Goal: Complete application form

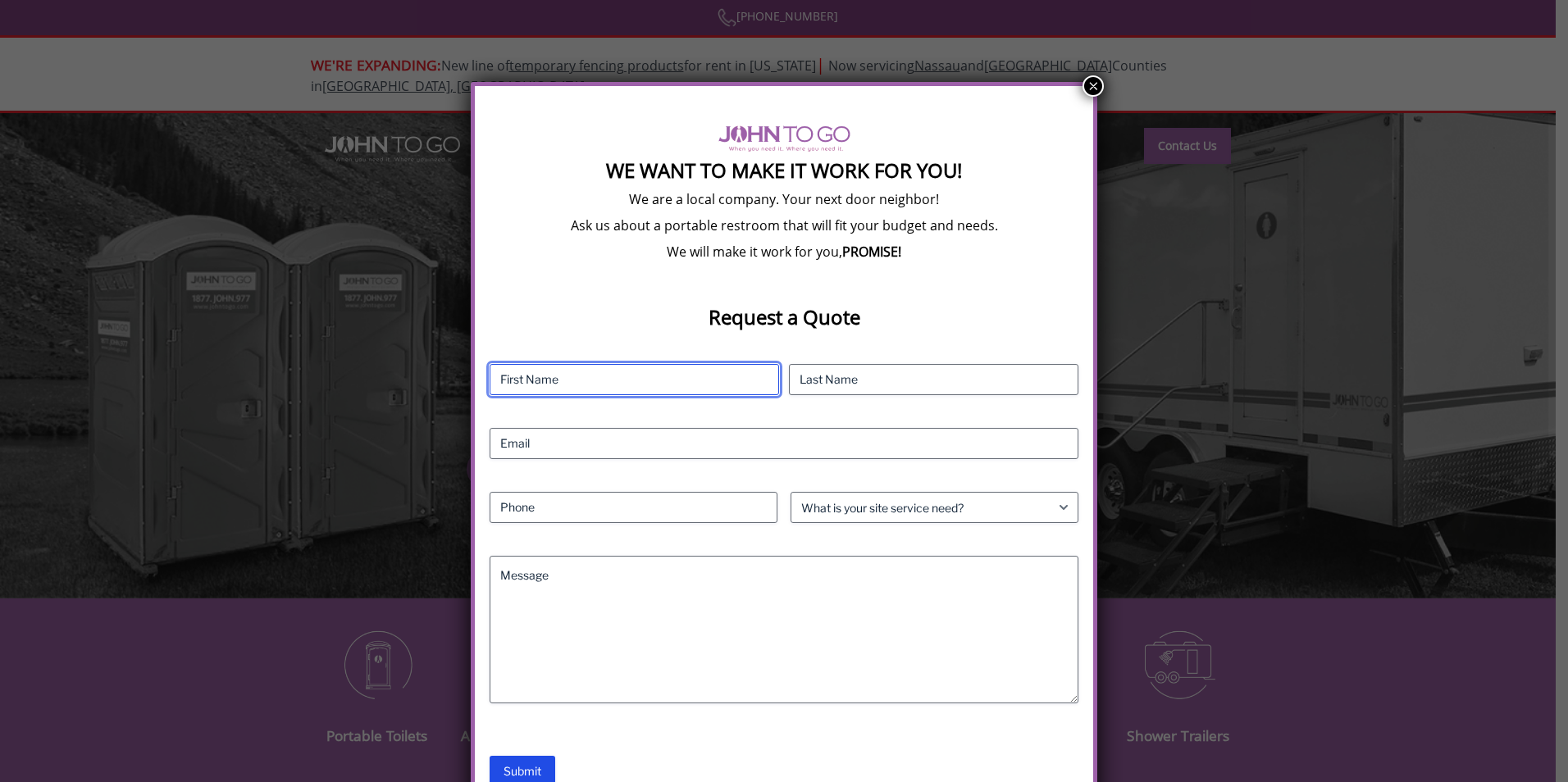
click at [533, 382] on input "First" at bounding box center [634, 379] width 290 height 31
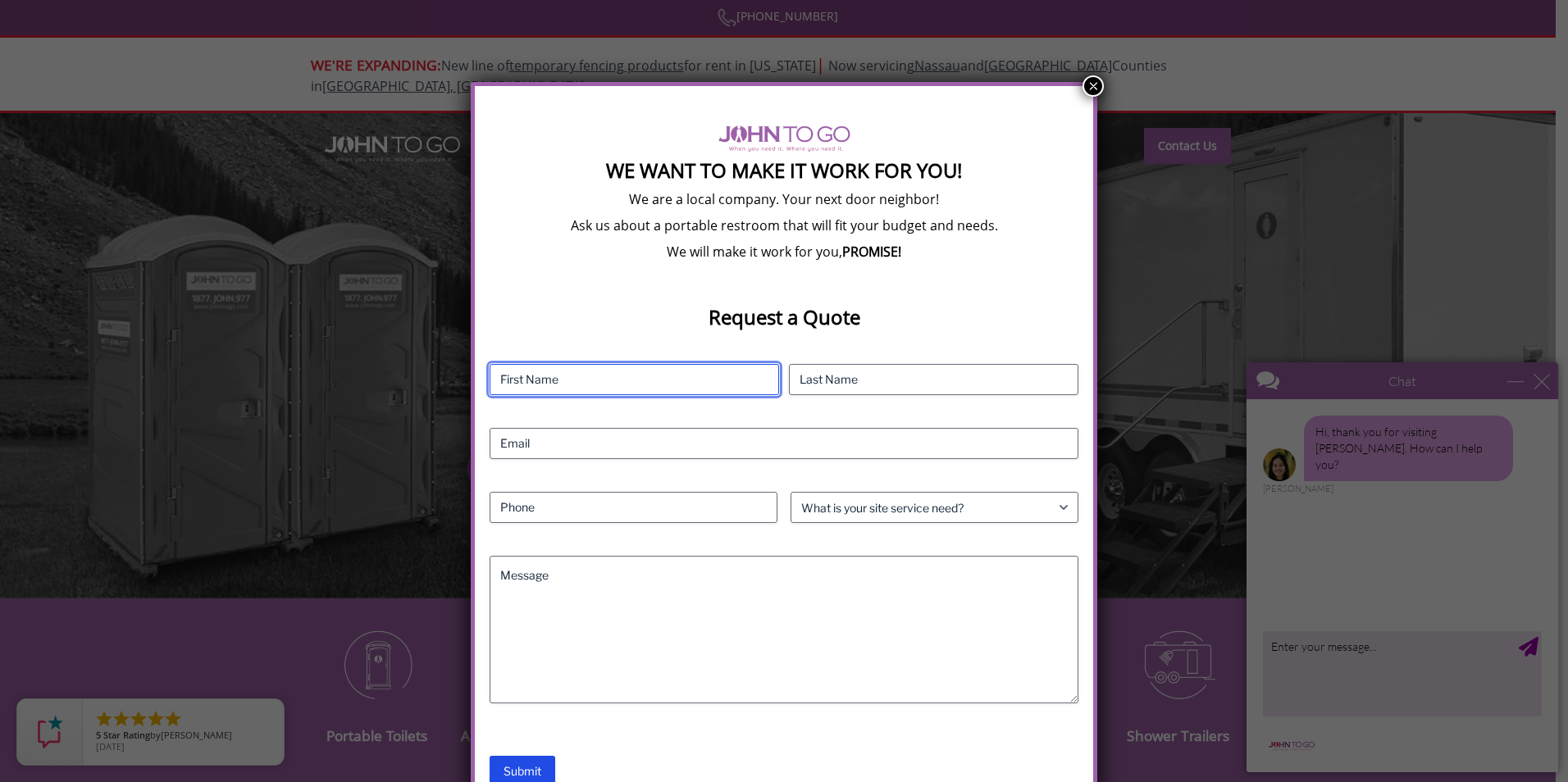
click at [553, 374] on input "First" at bounding box center [634, 379] width 290 height 31
type input "Lainey"
type input "Brown"
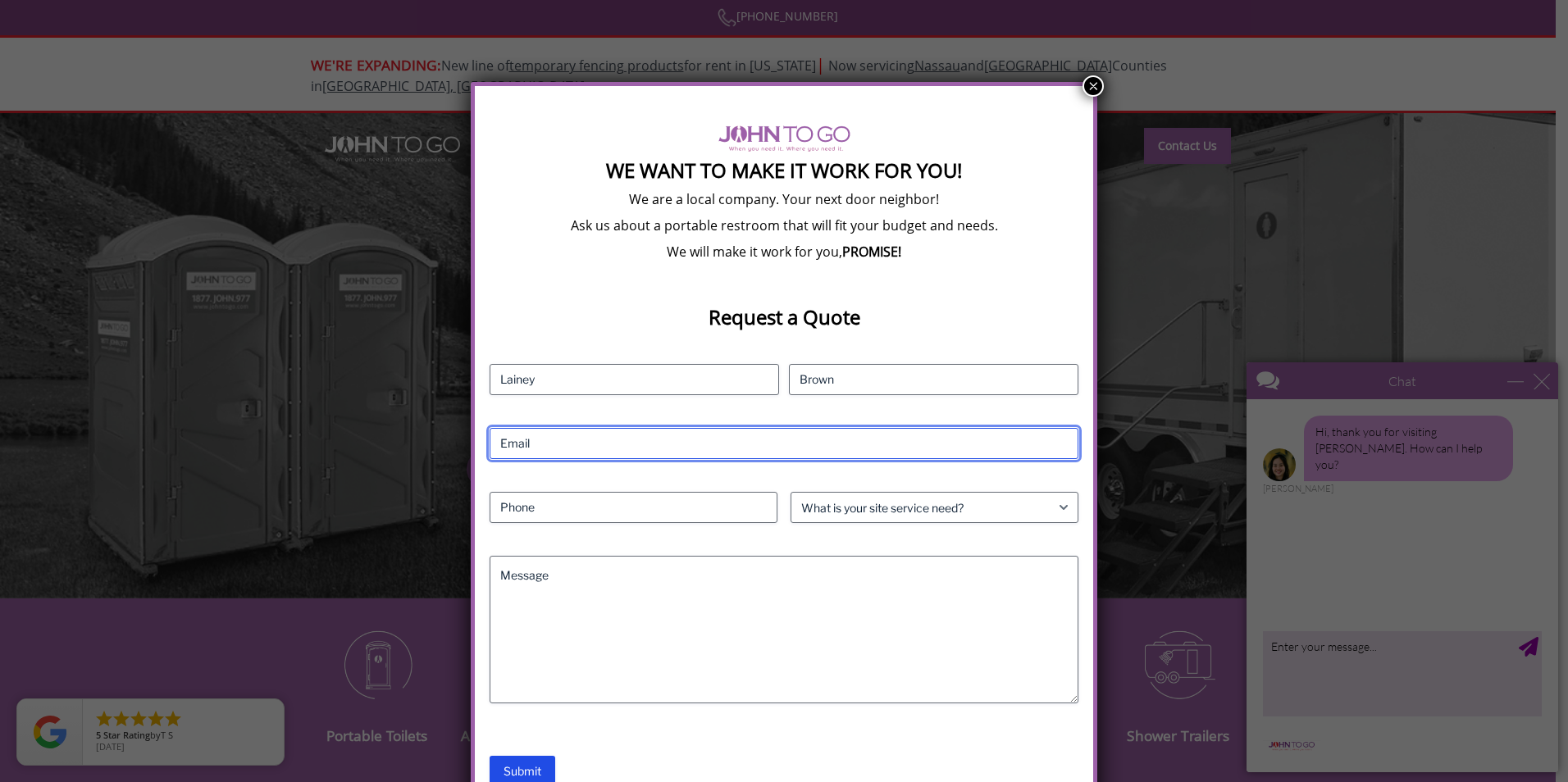
type input "[EMAIL_ADDRESS][DOMAIN_NAME]"
type input "0000000000"
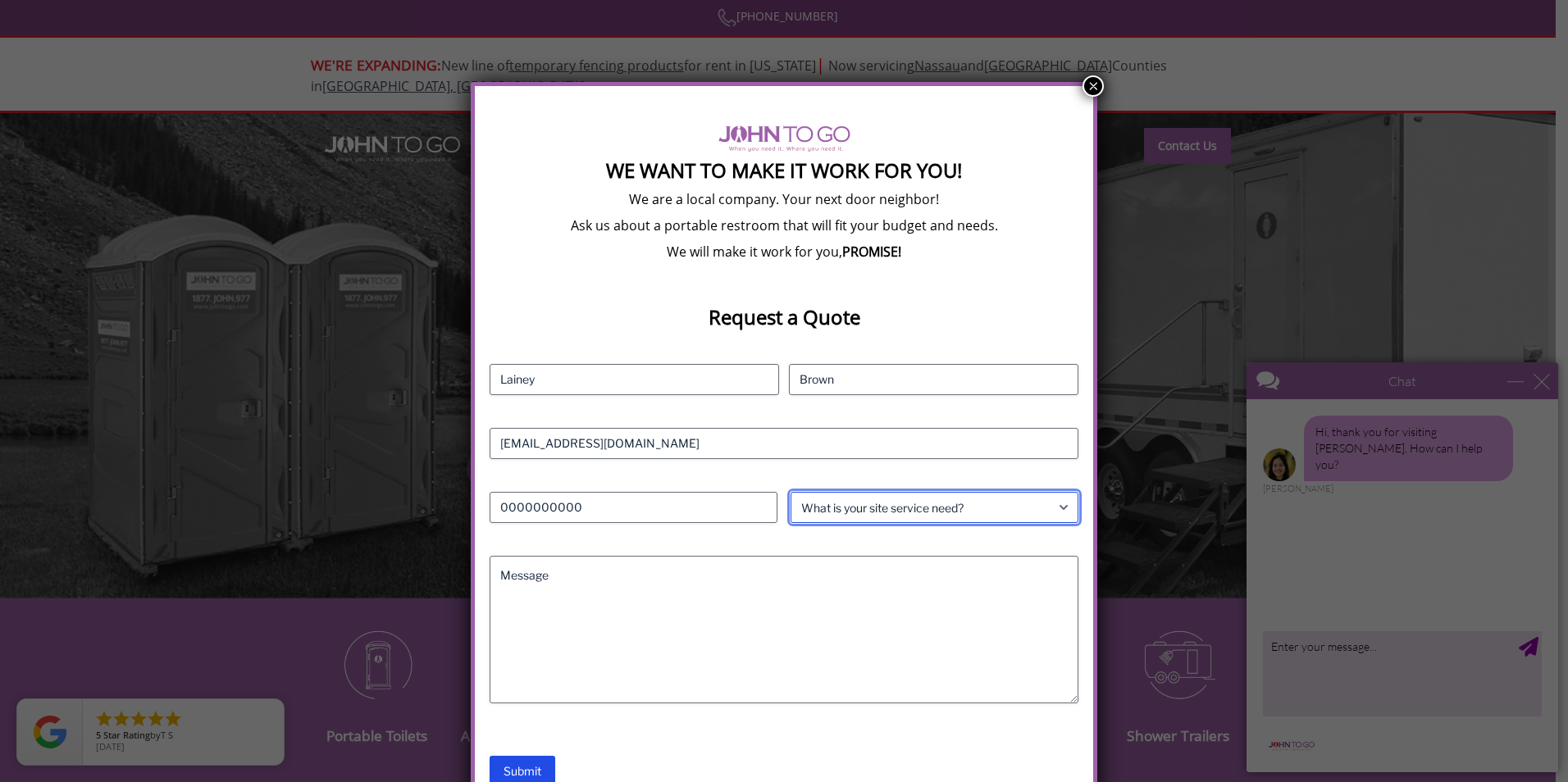
click at [862, 509] on select "What is your site service need? Consumer Construction - Commercial Construction…" at bounding box center [935, 507] width 288 height 31
select select "Event"
click at [791, 491] on select "What is your site service need? Consumer Construction - Commercial Construction…" at bounding box center [935, 507] width 288 height 31
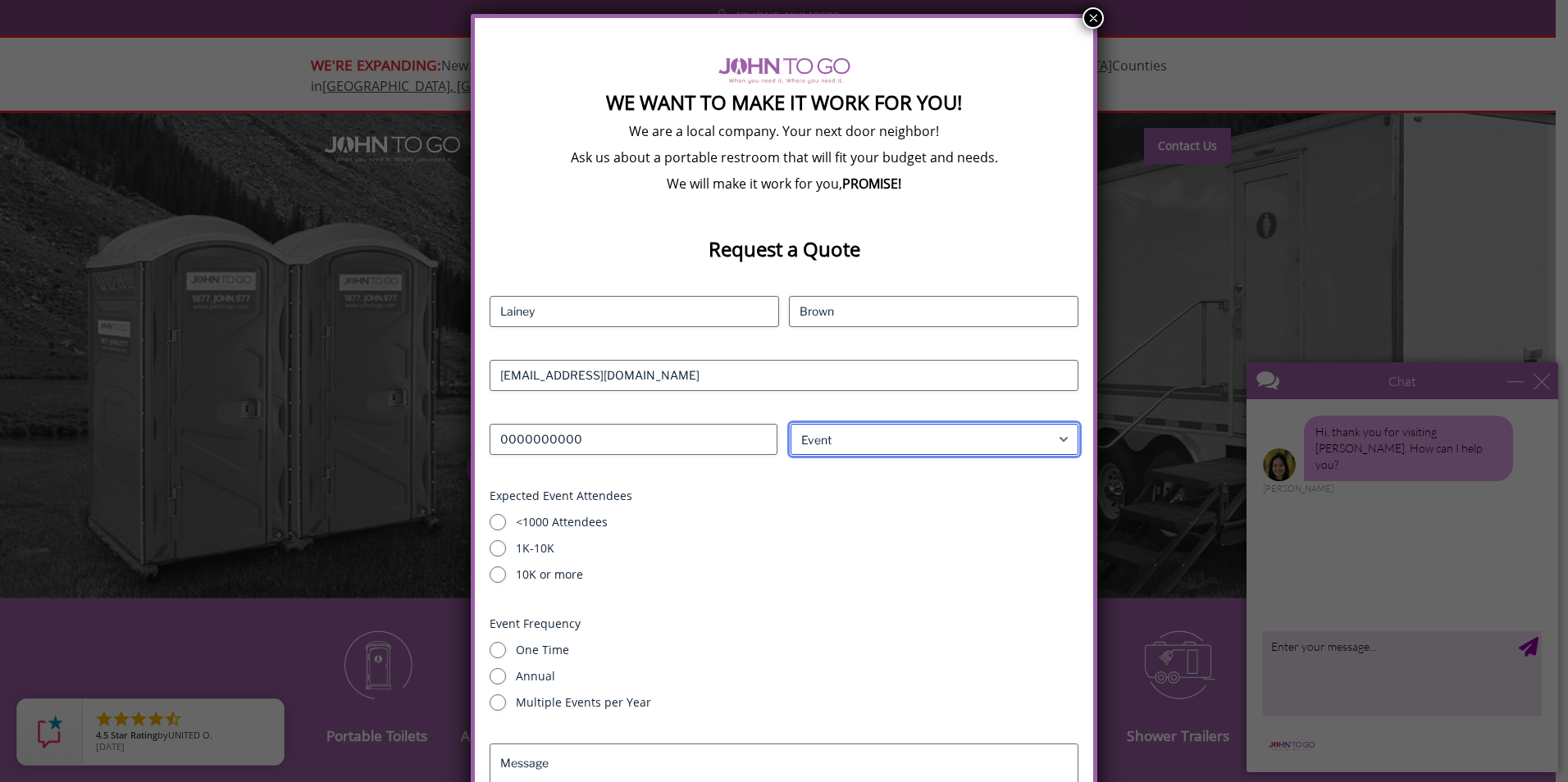
scroll to position [251, 0]
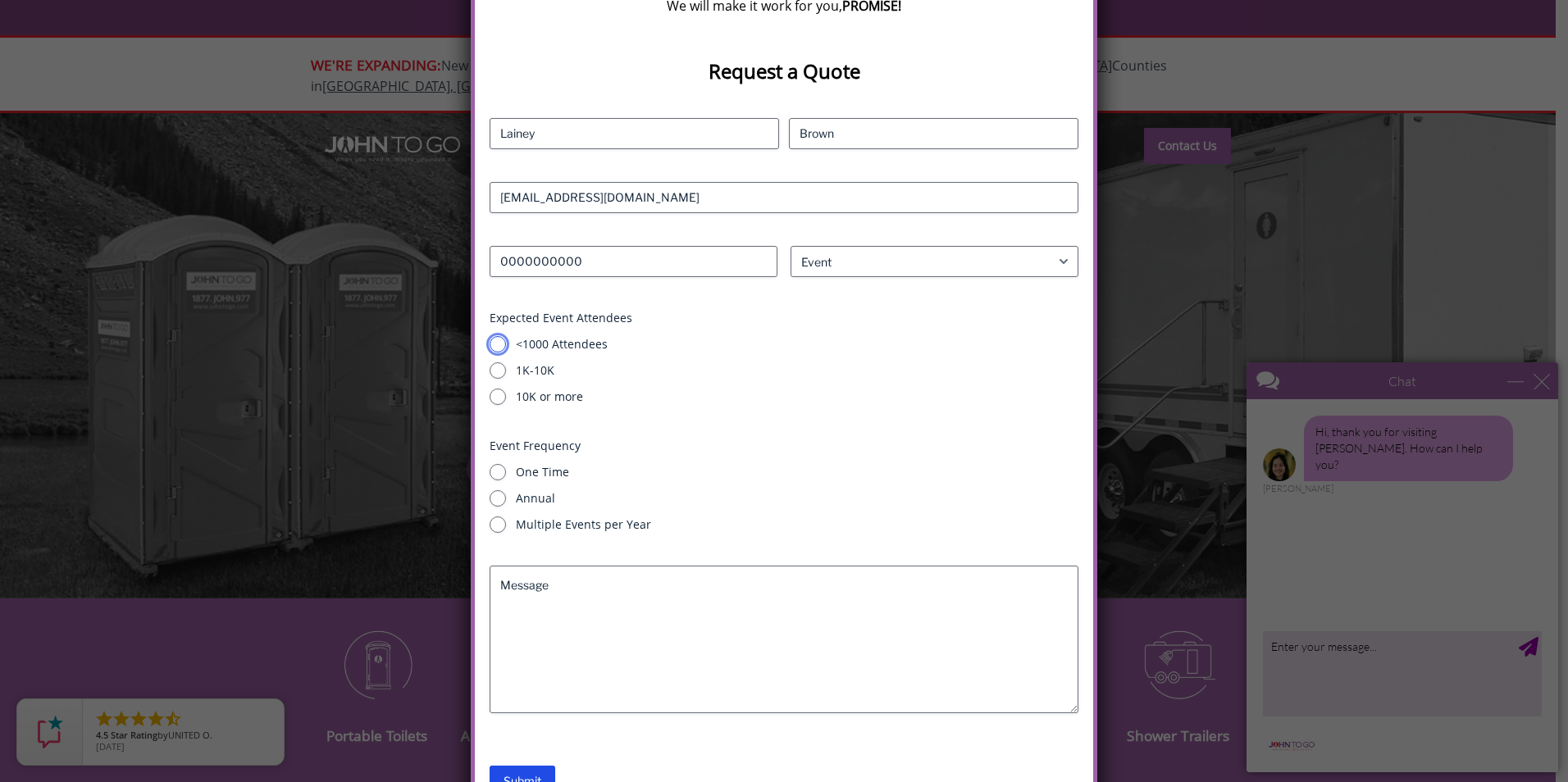
click at [499, 344] on input "<1000 Attendees" at bounding box center [497, 344] width 16 height 16
radio input "true"
click at [504, 470] on input "One Time" at bounding box center [497, 471] width 16 height 16
radio input "true"
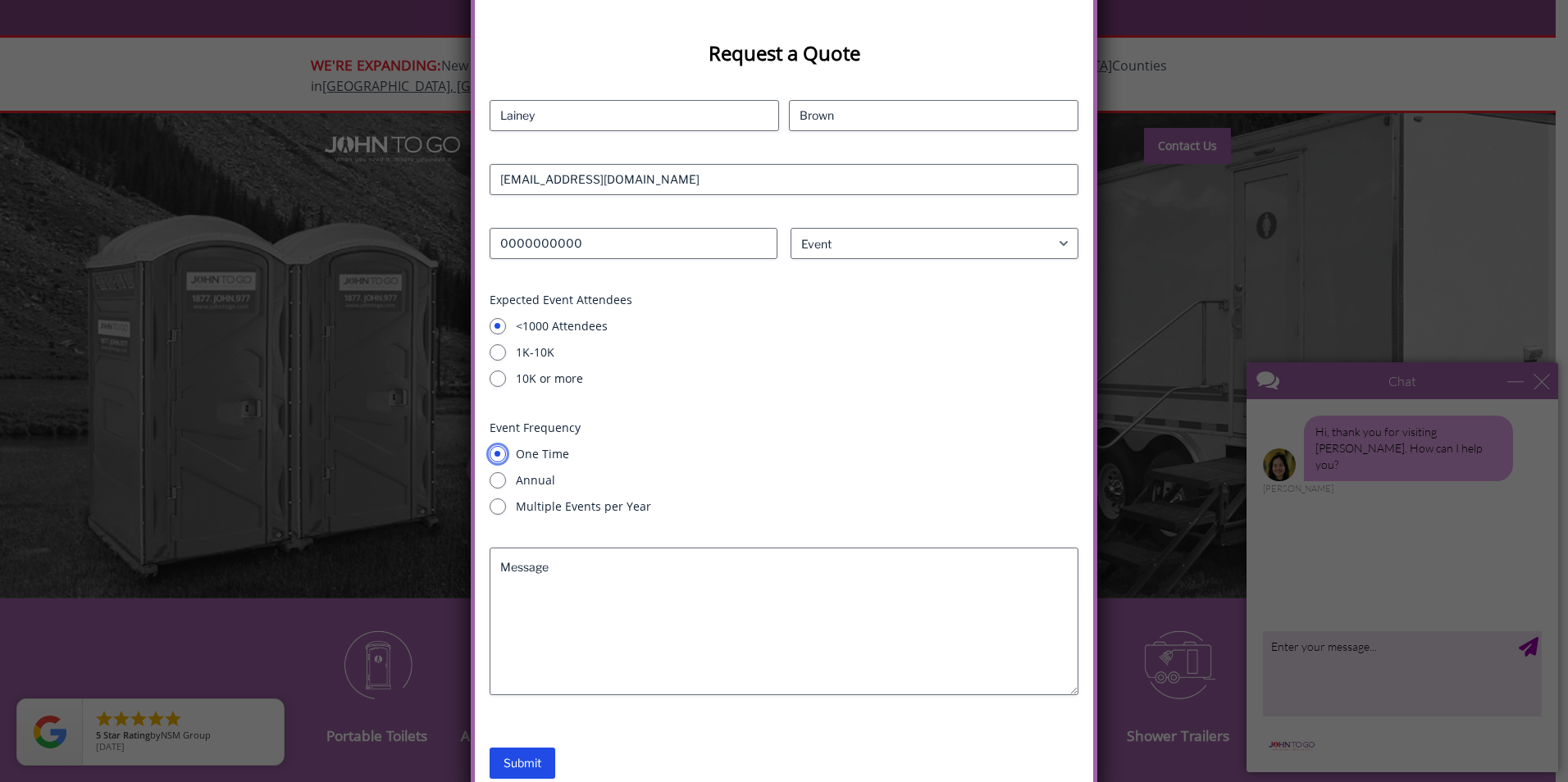
scroll to position [285, 0]
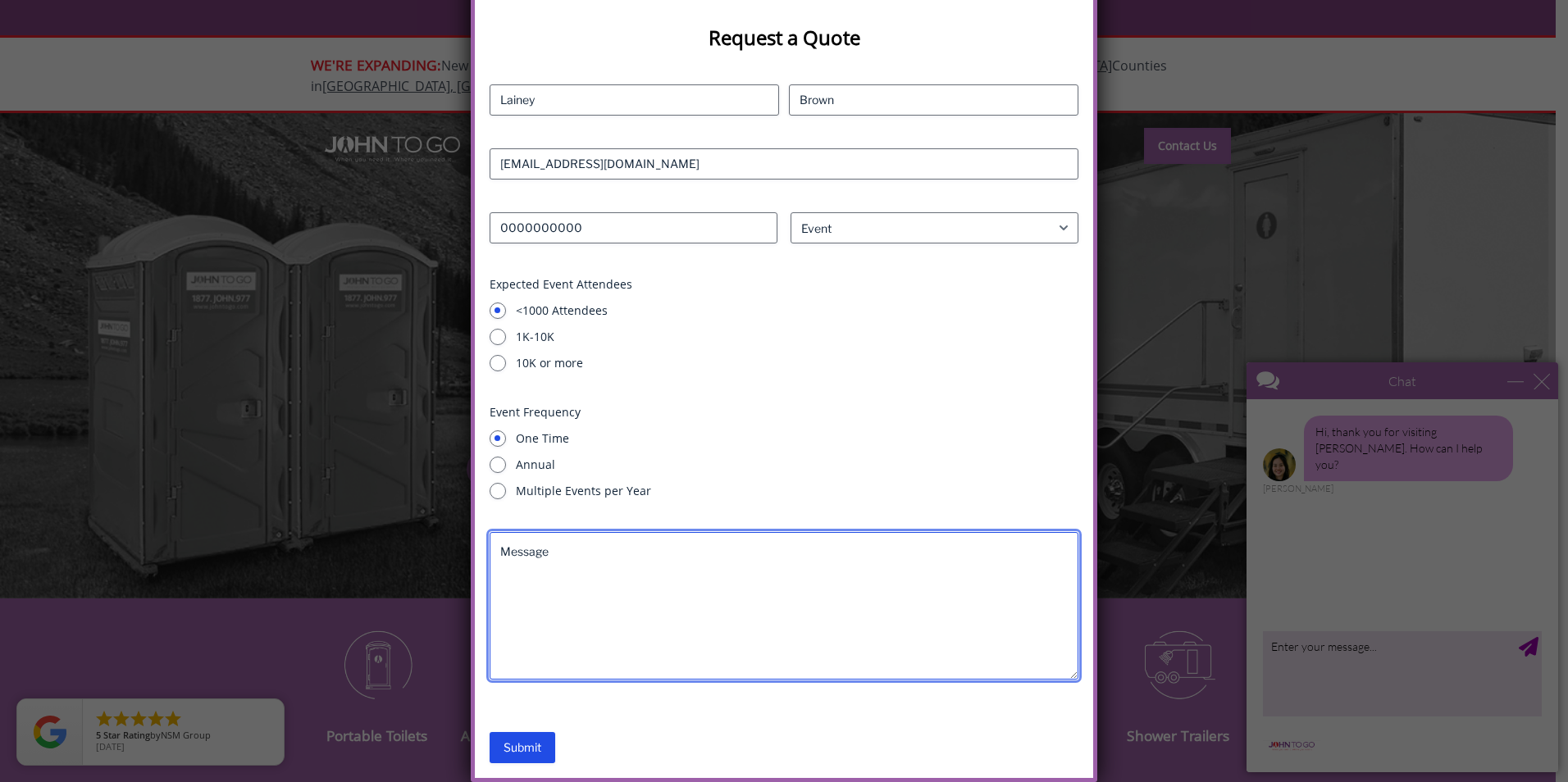
click at [530, 561] on textarea "Message" at bounding box center [784, 606] width 590 height 148
paste textarea "Hi, I am looking for a quote on a 2 stall or maybe a 4 stall restroom trailer f…"
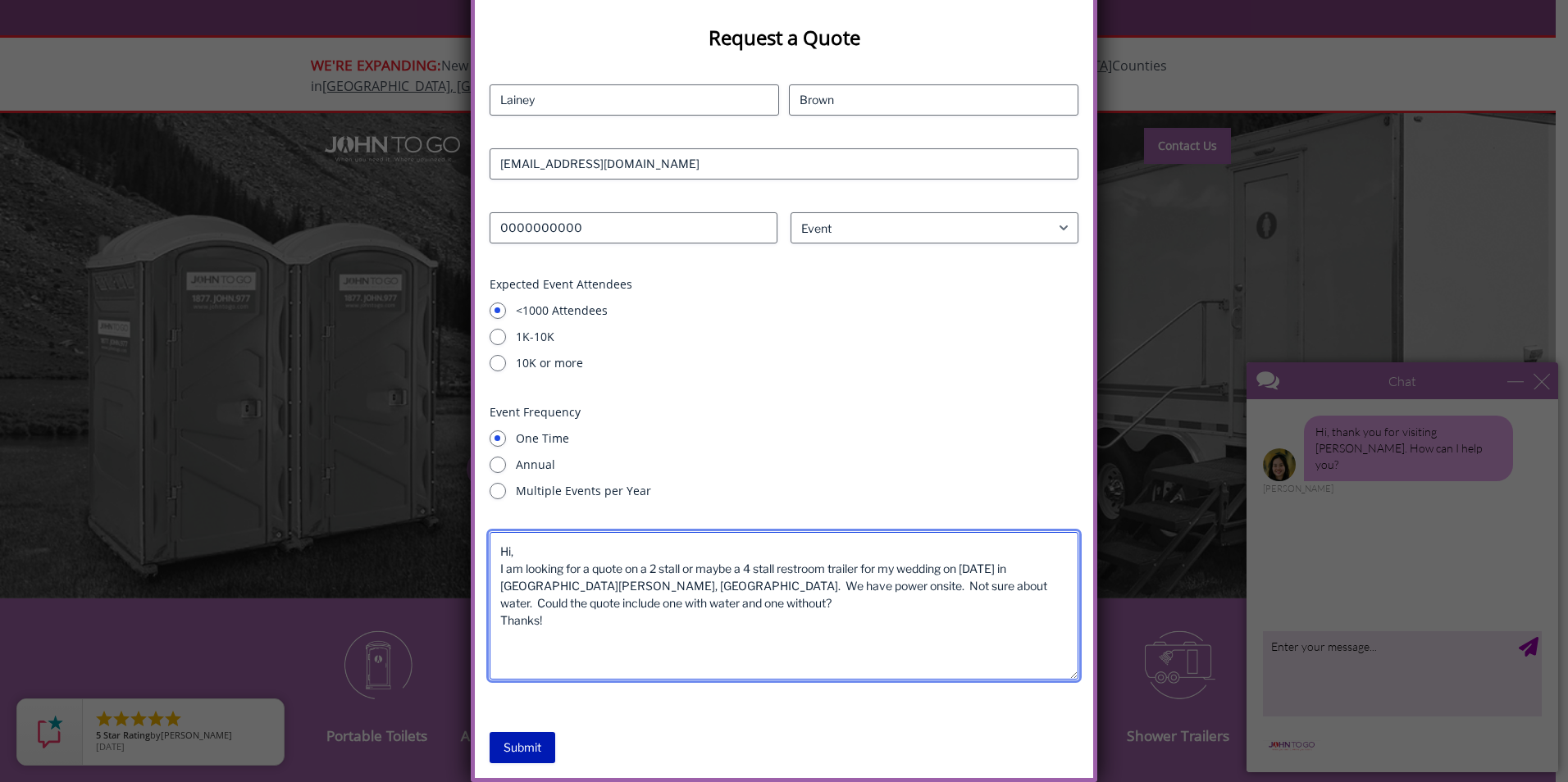
type textarea "Hi, I am looking for a quote on a 2 stall or maybe a 4 stall restroom trailer f…"
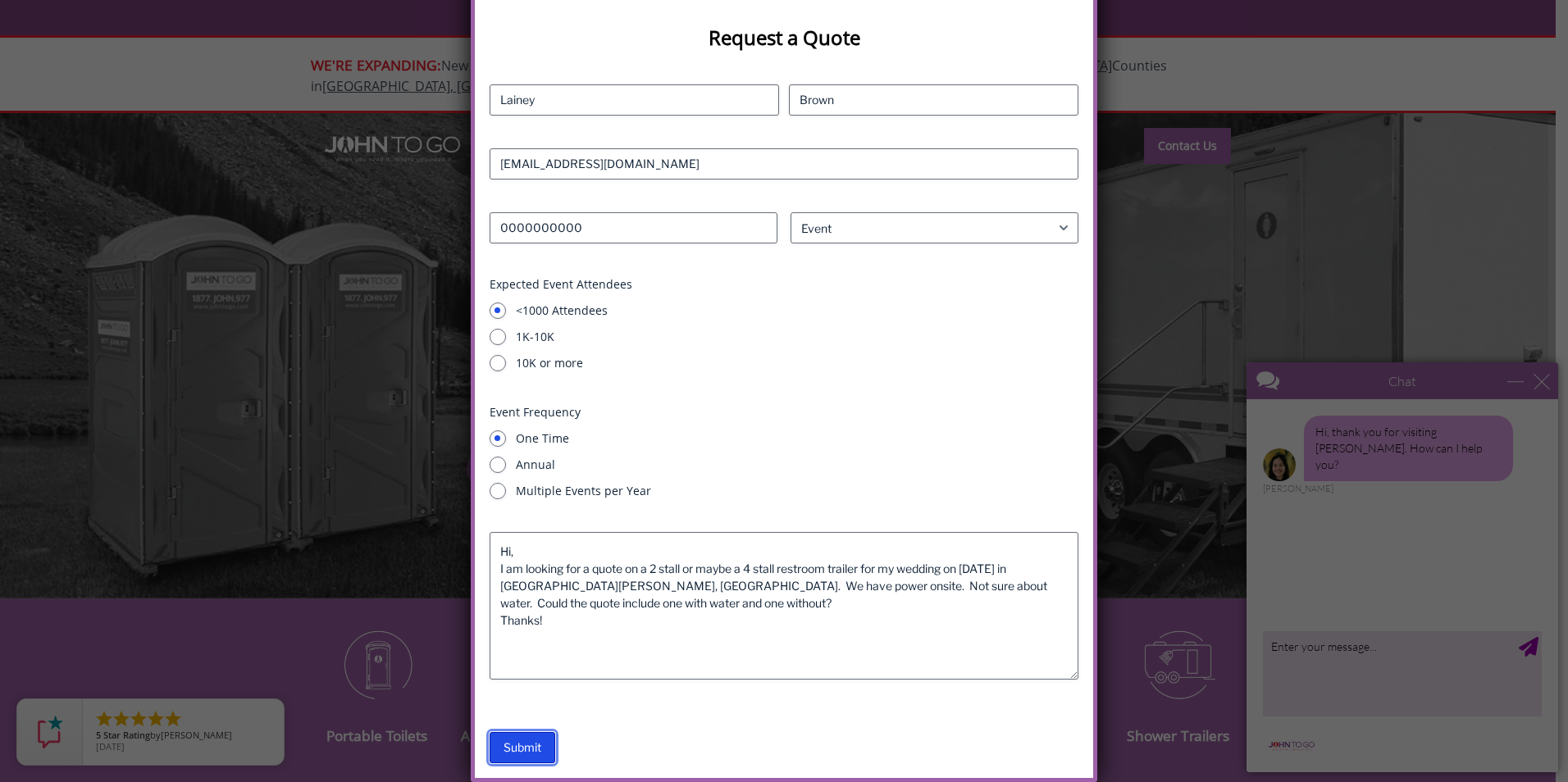
click at [526, 747] on input "Submit" at bounding box center [522, 748] width 66 height 31
